Goal: Find specific page/section: Find specific page/section

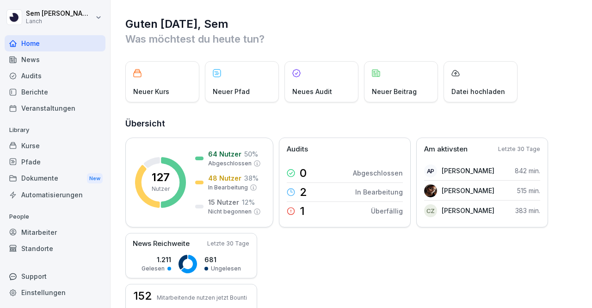
click at [61, 174] on div "Dokumente New" at bounding box center [55, 178] width 101 height 17
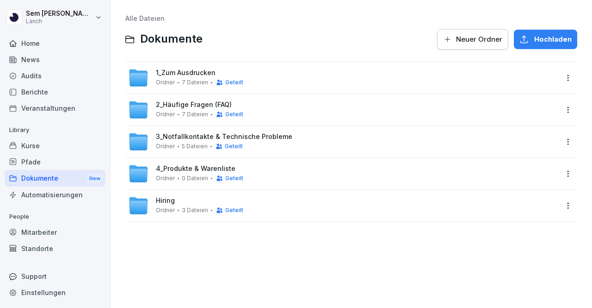
click at [236, 78] on div "1_Zum Ausdrucken Ordner 7 Dateien Geteilt" at bounding box center [199, 77] width 87 height 17
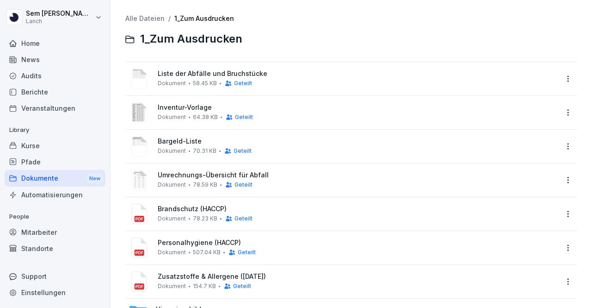
click at [239, 174] on span "Umrechnungs-Übersicht für Abfall" at bounding box center [358, 175] width 400 height 8
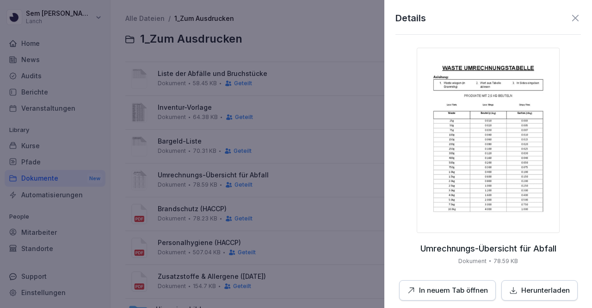
click at [472, 111] on img at bounding box center [488, 140] width 143 height 185
click at [307, 77] on div at bounding box center [296, 154] width 592 height 308
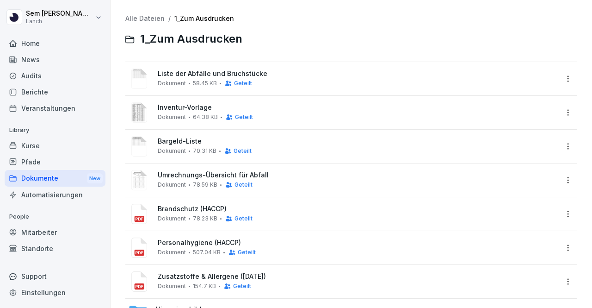
click at [136, 23] on div "Alle Dateien / 1_Zum Ausdrucken 1_Zum Ausdrucken" at bounding box center [351, 33] width 452 height 36
click at [142, 18] on link "Alle Dateien" at bounding box center [144, 18] width 39 height 8
click at [149, 22] on link "Alle Dateien" at bounding box center [144, 18] width 39 height 8
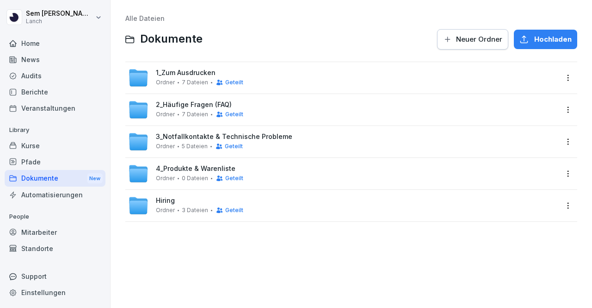
click at [204, 199] on div "Hiring Ordner 3 Dateien Geteilt" at bounding box center [199, 205] width 87 height 17
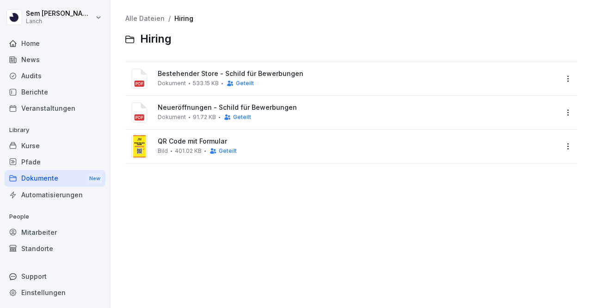
click at [147, 20] on link "Alle Dateien" at bounding box center [144, 18] width 39 height 8
